Goal: Task Accomplishment & Management: Manage account settings

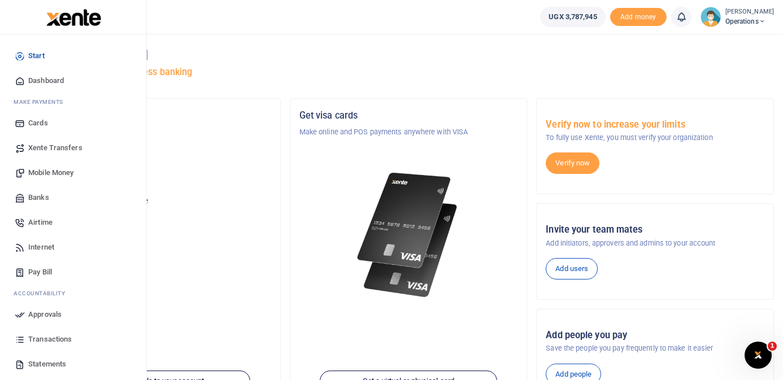
click at [52, 172] on span "Mobile Money" at bounding box center [50, 172] width 45 height 11
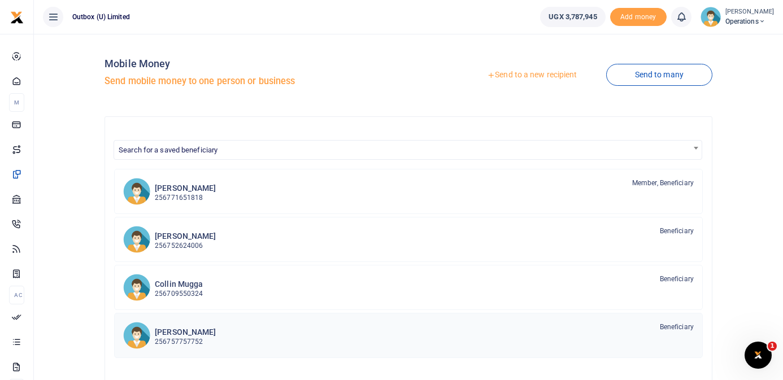
click at [244, 342] on div "[PERSON_NAME] 256757757752 Beneficiary" at bounding box center [424, 335] width 539 height 26
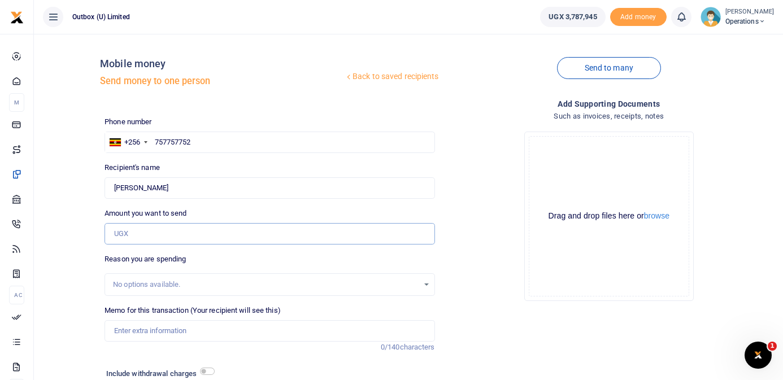
click at [155, 237] on input "Amount you want to send" at bounding box center [269, 233] width 330 height 21
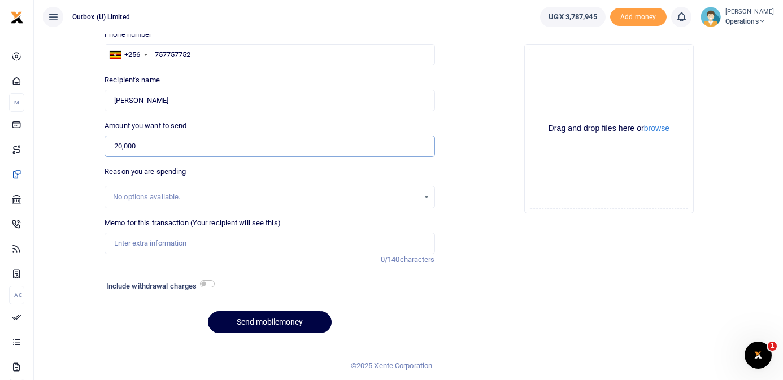
type input "20,000"
click at [133, 245] on input "Memo for this transaction (Your recipient will see this)" at bounding box center [269, 243] width 330 height 21
click at [144, 304] on div "Phone number +256 Uganda +256 757757752 Phone is required. Recipient's name Tho…" at bounding box center [269, 185] width 339 height 313
click at [173, 241] on input "Hi Innovator" at bounding box center [269, 243] width 330 height 21
drag, startPoint x: 175, startPoint y: 244, endPoint x: 231, endPoint y: 249, distance: 56.6
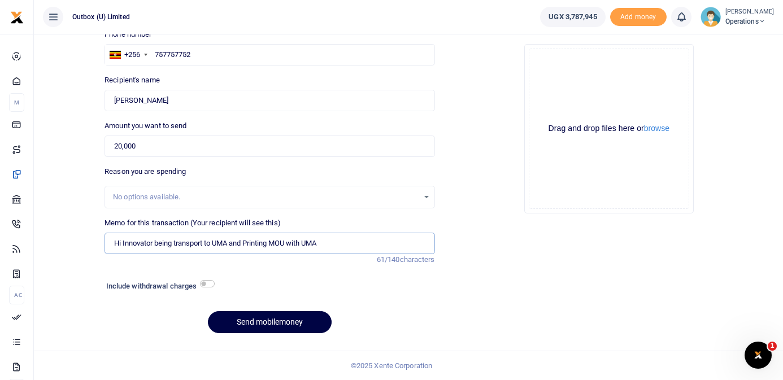
click at [231, 249] on input "Hi Innovator being transport to UMA and Printing MOU with UMA" at bounding box center [269, 243] width 330 height 21
click at [211, 258] on div "Memo for this transaction (Your recipient will see this) Hi Innovator being tra…" at bounding box center [269, 241] width 339 height 48
drag, startPoint x: 176, startPoint y: 242, endPoint x: 233, endPoint y: 242, distance: 57.6
click at [233, 242] on input "Hi Innovator being transport to UMA and Printing MOU with UMA" at bounding box center [269, 243] width 330 height 21
click at [296, 242] on input "Hi Innovator being funds for Printing MOU with UMA" at bounding box center [269, 243] width 330 height 21
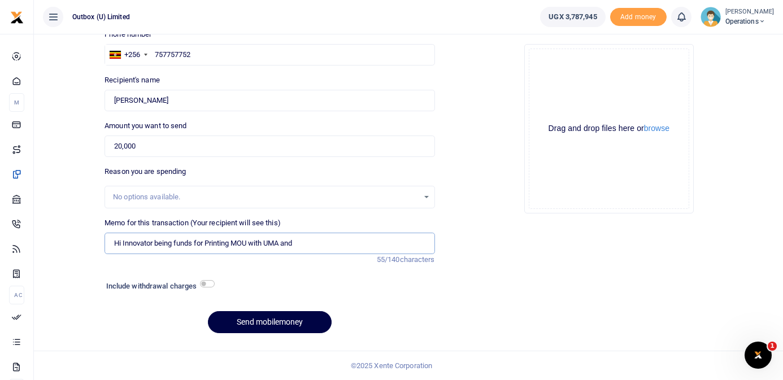
paste input "transport to UMA"
type input "Hi Innovator being funds for Printing MOU with UMA and transport to UMA"
click at [286, 323] on button "Send mobilemoney" at bounding box center [270, 322] width 124 height 22
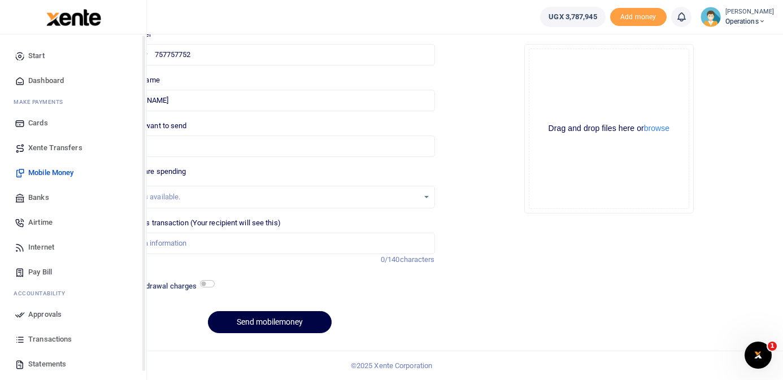
click at [50, 81] on span "Dashboard" at bounding box center [46, 80] width 36 height 11
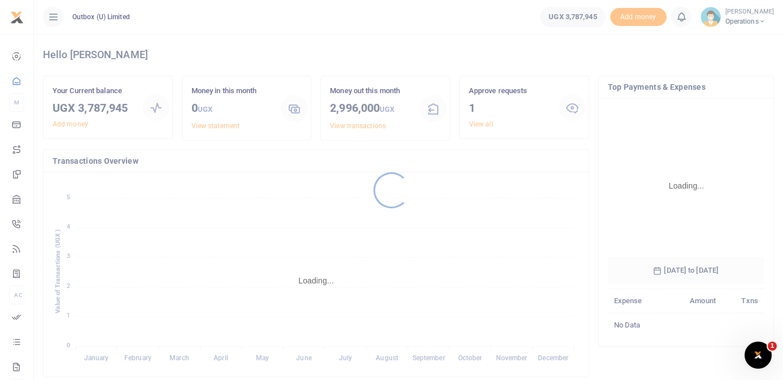
scroll to position [177, 156]
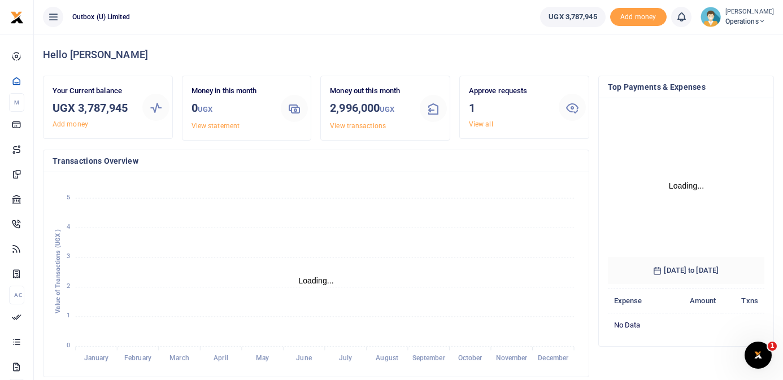
click at [477, 123] on link "View all" at bounding box center [481, 124] width 24 height 8
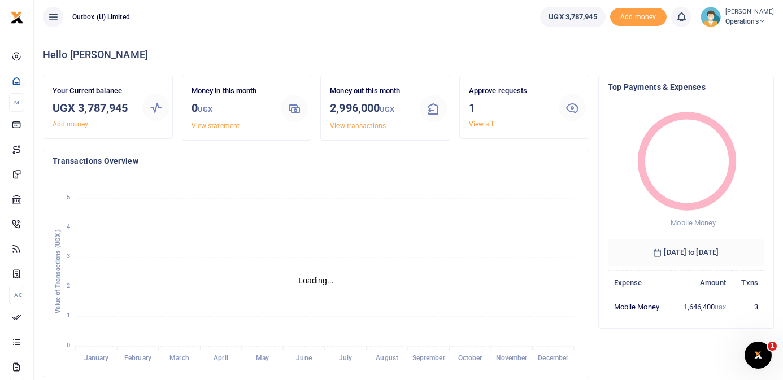
scroll to position [1, 1]
click at [487, 125] on link "View all" at bounding box center [481, 124] width 24 height 8
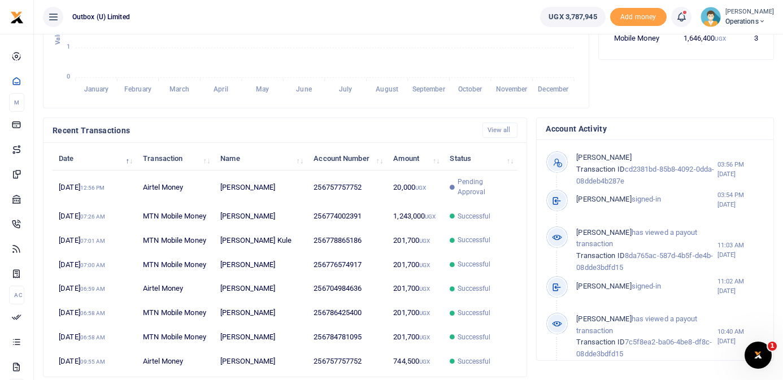
scroll to position [273, 0]
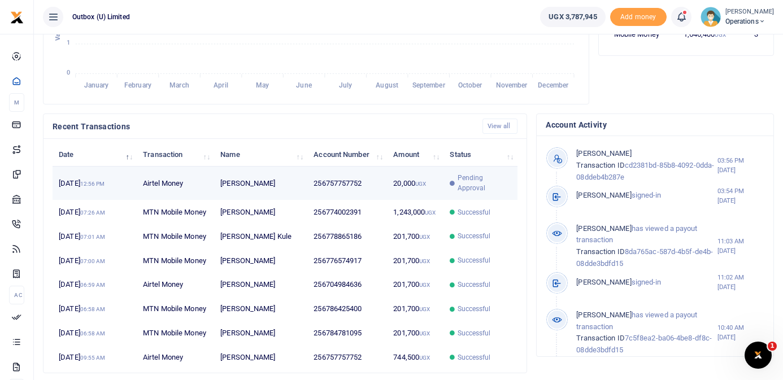
click at [478, 174] on span "Pending Approval" at bounding box center [484, 183] width 54 height 20
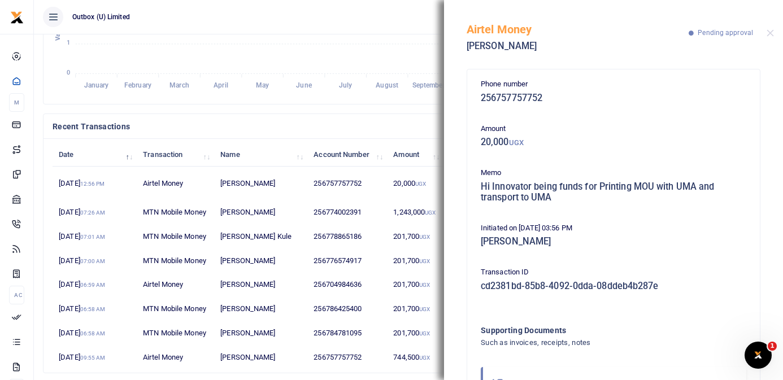
scroll to position [60, 0]
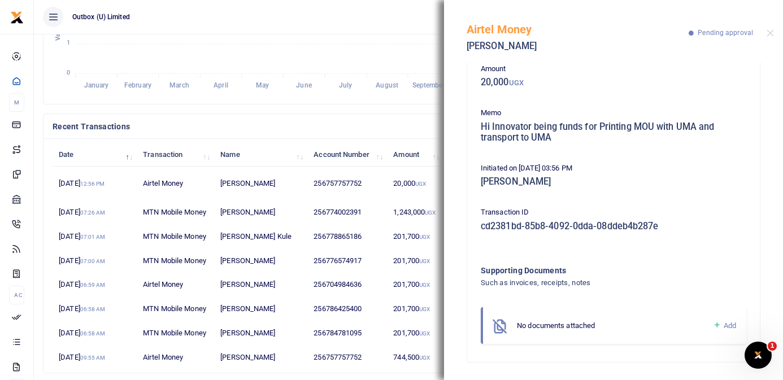
click at [711, 30] on span "Pending approval" at bounding box center [724, 33] width 55 height 8
click at [770, 33] on button "Close" at bounding box center [769, 32] width 7 height 7
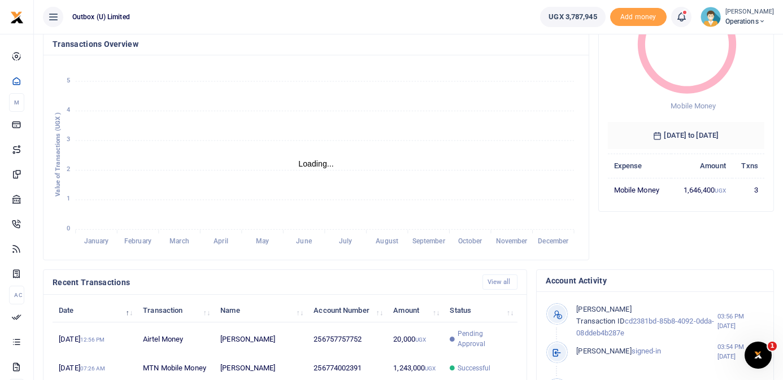
scroll to position [0, 0]
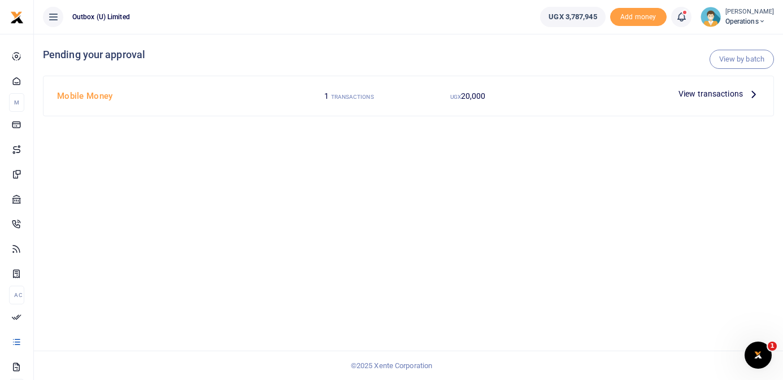
click at [725, 98] on span "View transactions" at bounding box center [710, 94] width 64 height 12
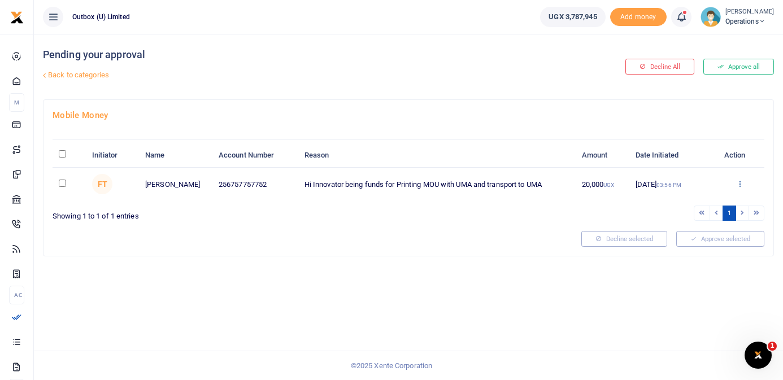
click at [738, 185] on icon at bounding box center [739, 184] width 7 height 8
click at [698, 200] on link "Approve" at bounding box center [698, 203] width 89 height 16
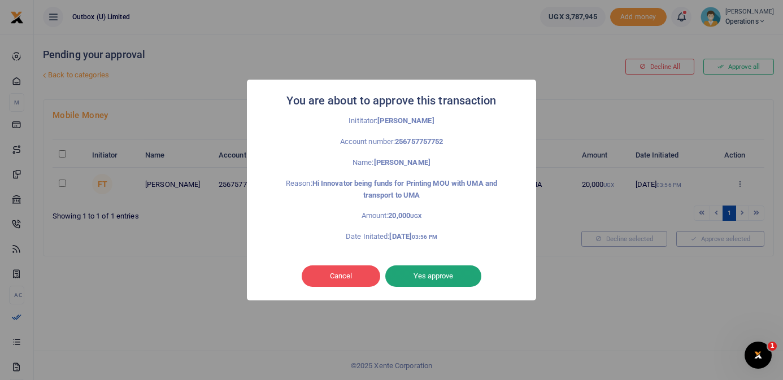
click at [448, 277] on button "Yes approve" at bounding box center [433, 275] width 96 height 21
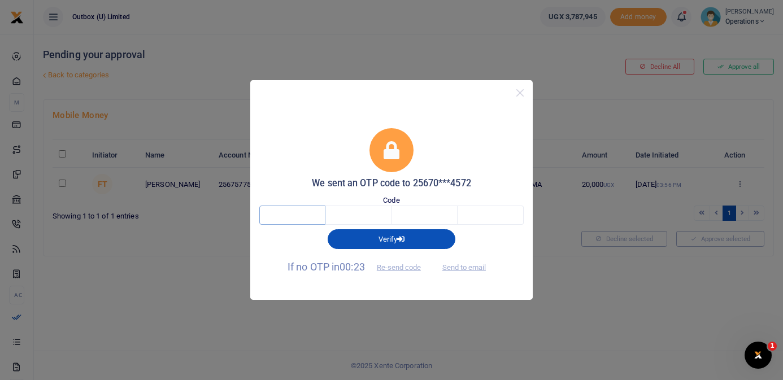
click at [311, 215] on input "text" at bounding box center [292, 215] width 66 height 19
type input "1"
type input "7"
type input "4"
type input "1"
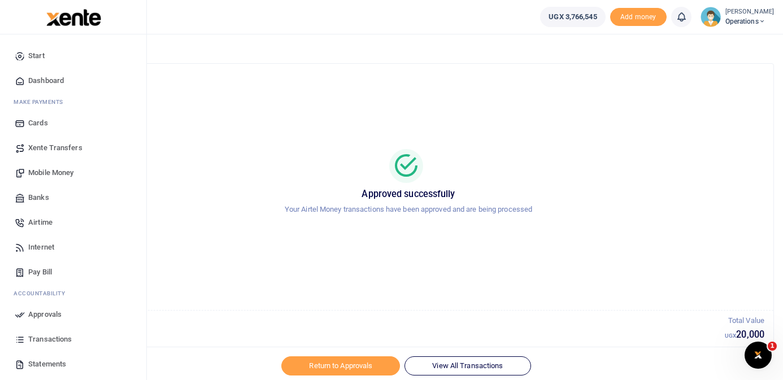
click at [36, 83] on span "Dashboard" at bounding box center [46, 80] width 36 height 11
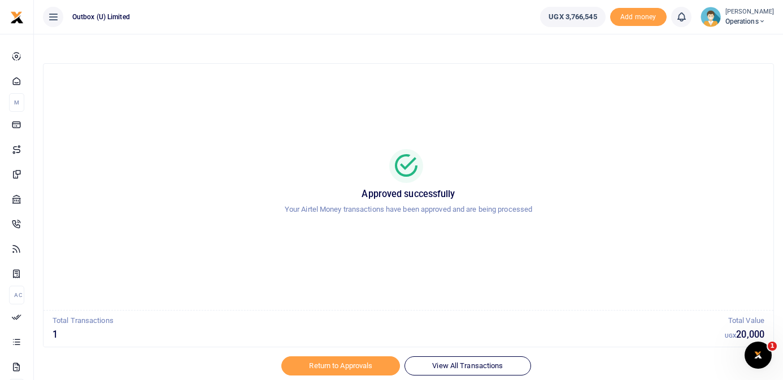
scroll to position [38, 0]
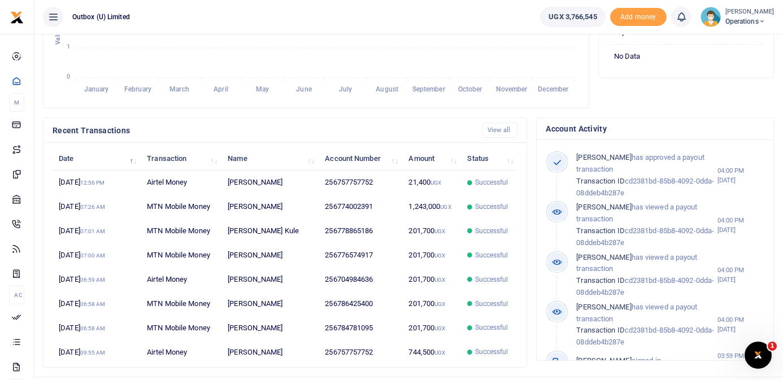
scroll to position [294, 0]
